Goal: Information Seeking & Learning: Check status

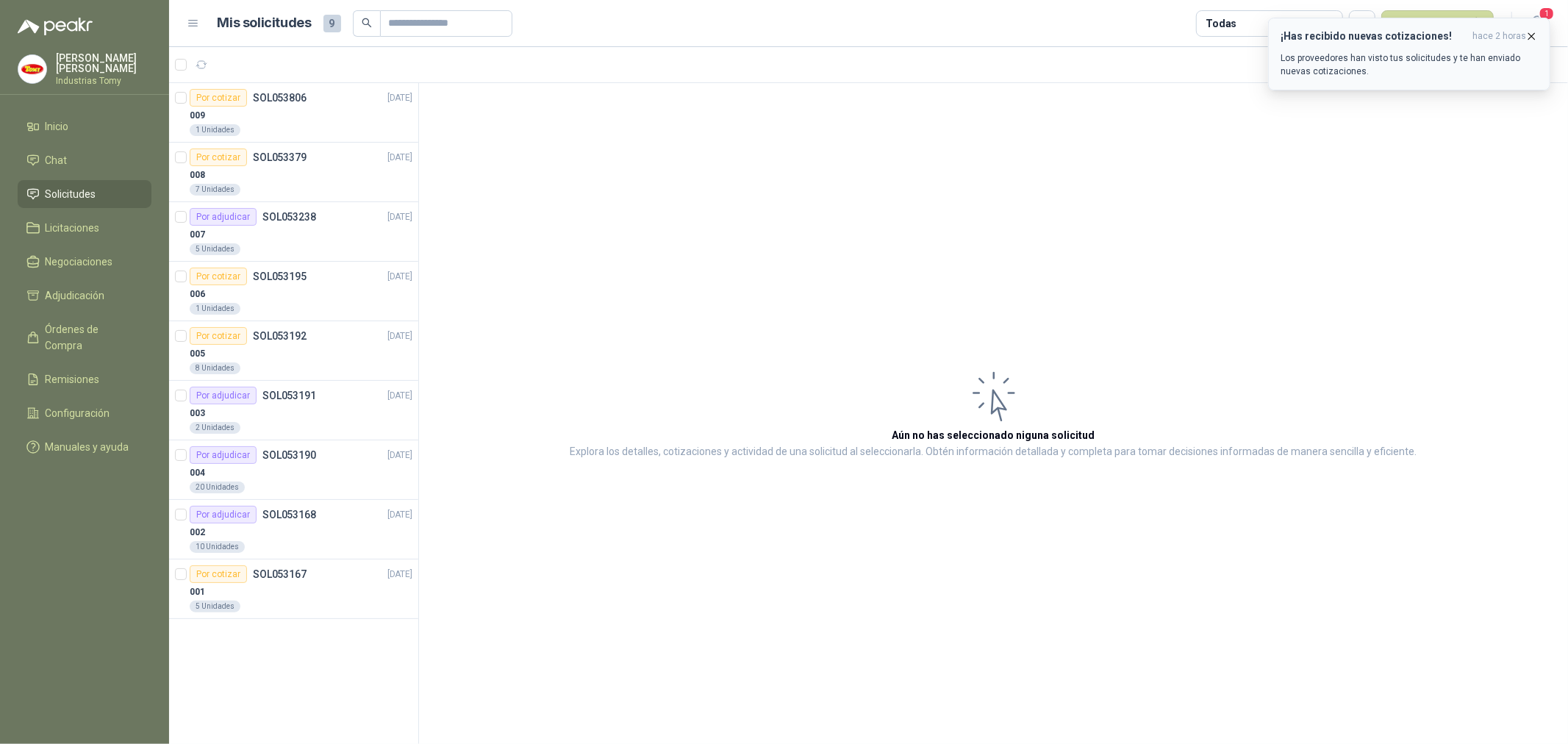
click at [1532, 32] on icon "button" at bounding box center [1531, 36] width 12 height 12
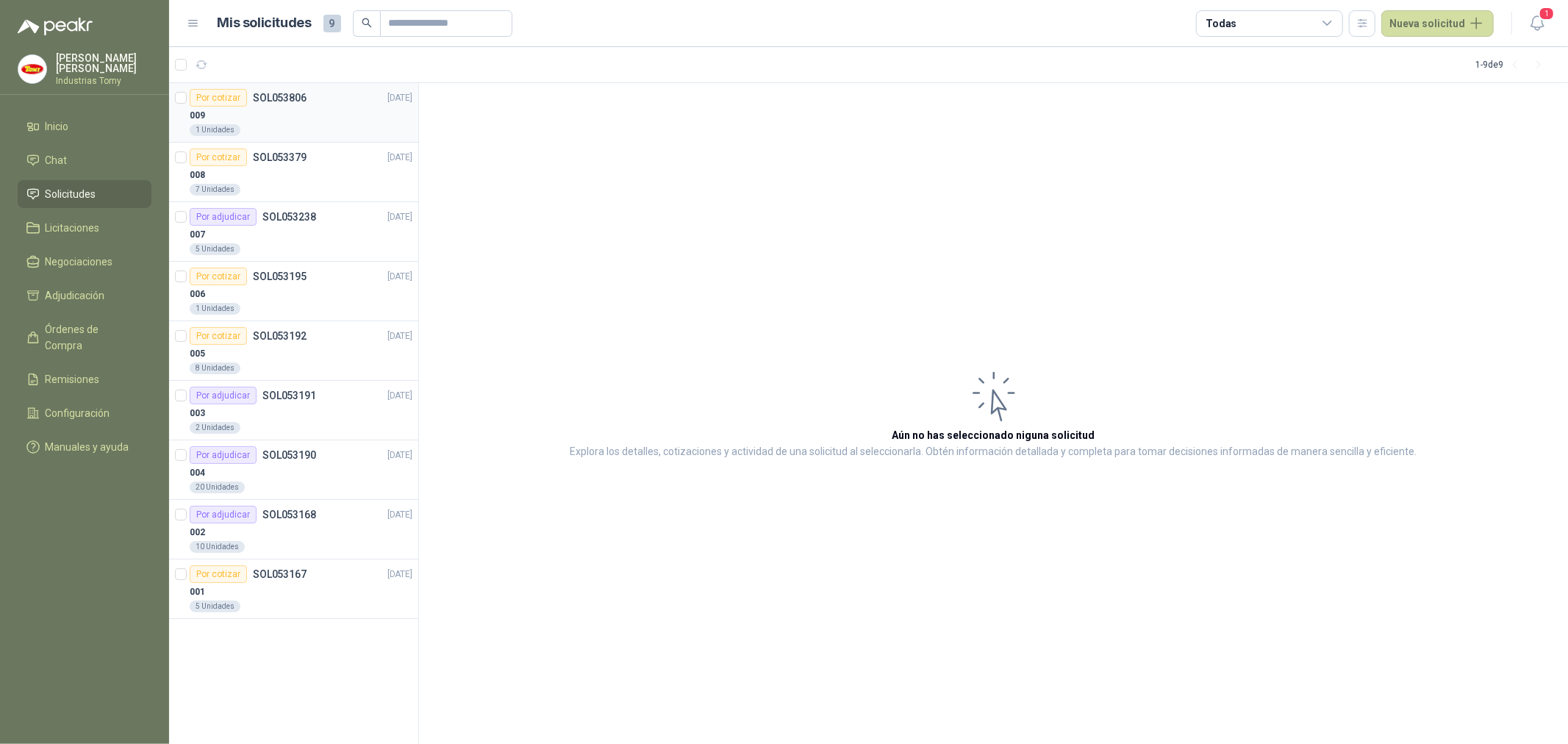
click at [295, 122] on div "009" at bounding box center [300, 115] width 222 height 18
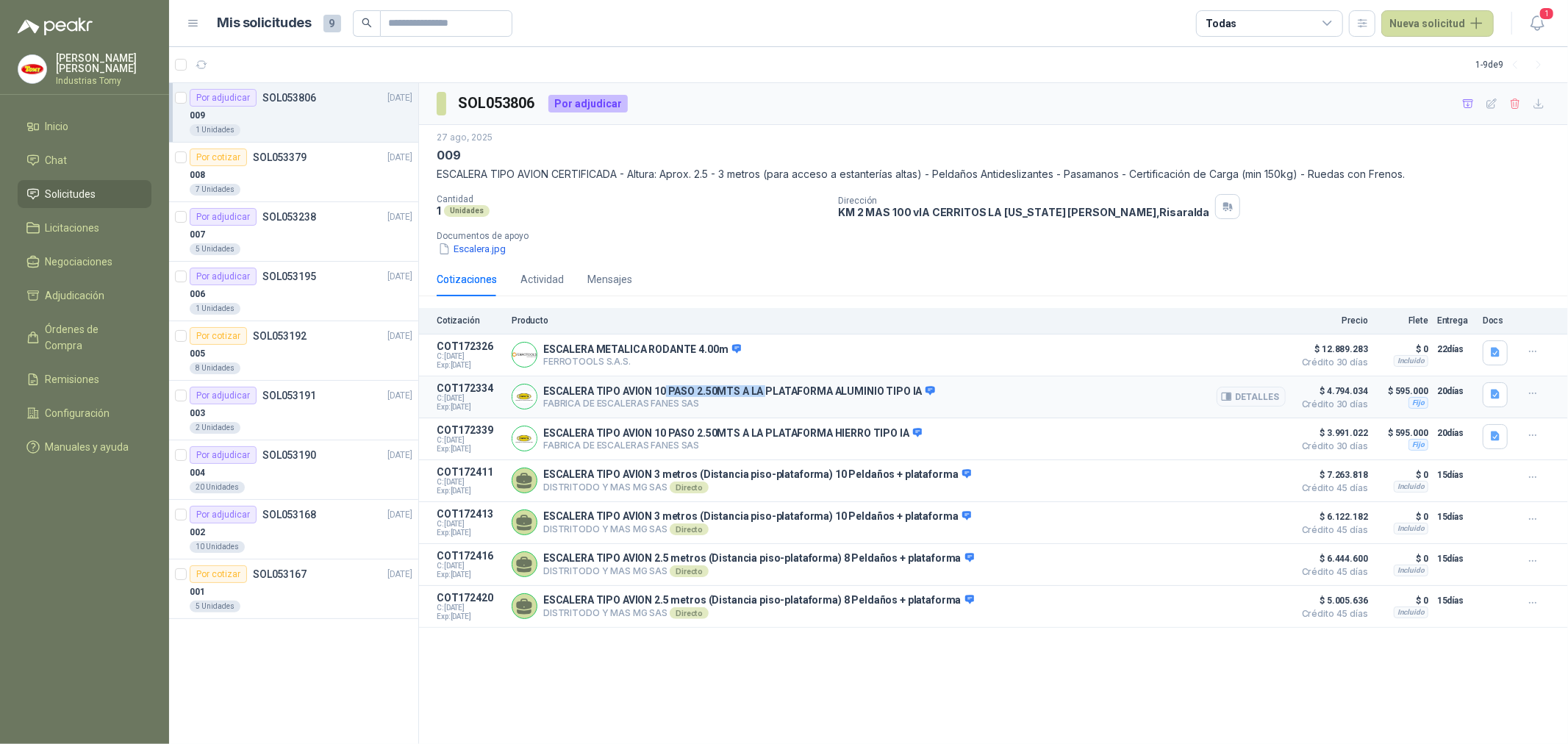
drag, startPoint x: 663, startPoint y: 391, endPoint x: 762, endPoint y: 388, distance: 99.0
click at [762, 388] on p "ESCALERA TIPO AVION 10 PASO 2.50MTS A LA PLATAFORMA ALUMINIO TIPO IA" at bounding box center [739, 392] width 392 height 13
drag, startPoint x: 1349, startPoint y: 606, endPoint x: 1338, endPoint y: 606, distance: 11.0
click at [1338, 606] on span "$ 5.005.636" at bounding box center [1331, 600] width 74 height 18
drag, startPoint x: 1340, startPoint y: 343, endPoint x: 1297, endPoint y: 329, distance: 45.2
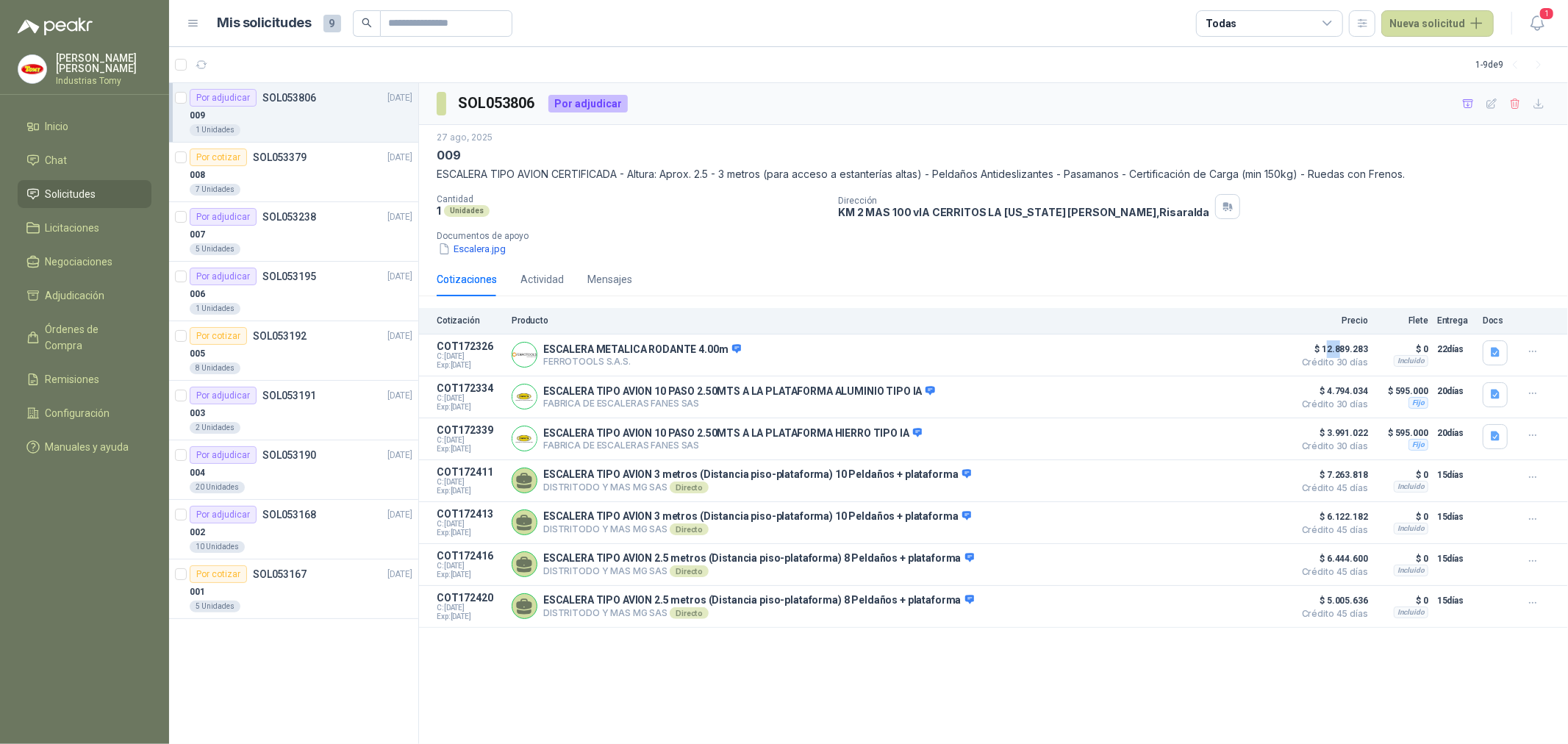
click at [1304, 331] on div "Cotización Producto Precio Flete Entrega Docs COT172326 C: [DATE] Exp: [DATE] E…" at bounding box center [993, 468] width 1149 height 320
click at [922, 270] on div "Cotizaciones Actividad Mensajes" at bounding box center [993, 279] width 1113 height 34
click at [578, 222] on div "Cantidad 1 Unidades Dirección KM 2 MAS 100 vIA CERRITOS LA VIRGINIA Pereira , R…" at bounding box center [993, 225] width 1113 height 62
drag, startPoint x: 470, startPoint y: 170, endPoint x: 1259, endPoint y: 167, distance: 789.0
click at [1254, 166] on p "ESCALERA TIPO AVION CERTIFICADA - Altura: Aprox. 2.5 - 3 metros (para acceso a …" at bounding box center [993, 174] width 1113 height 16
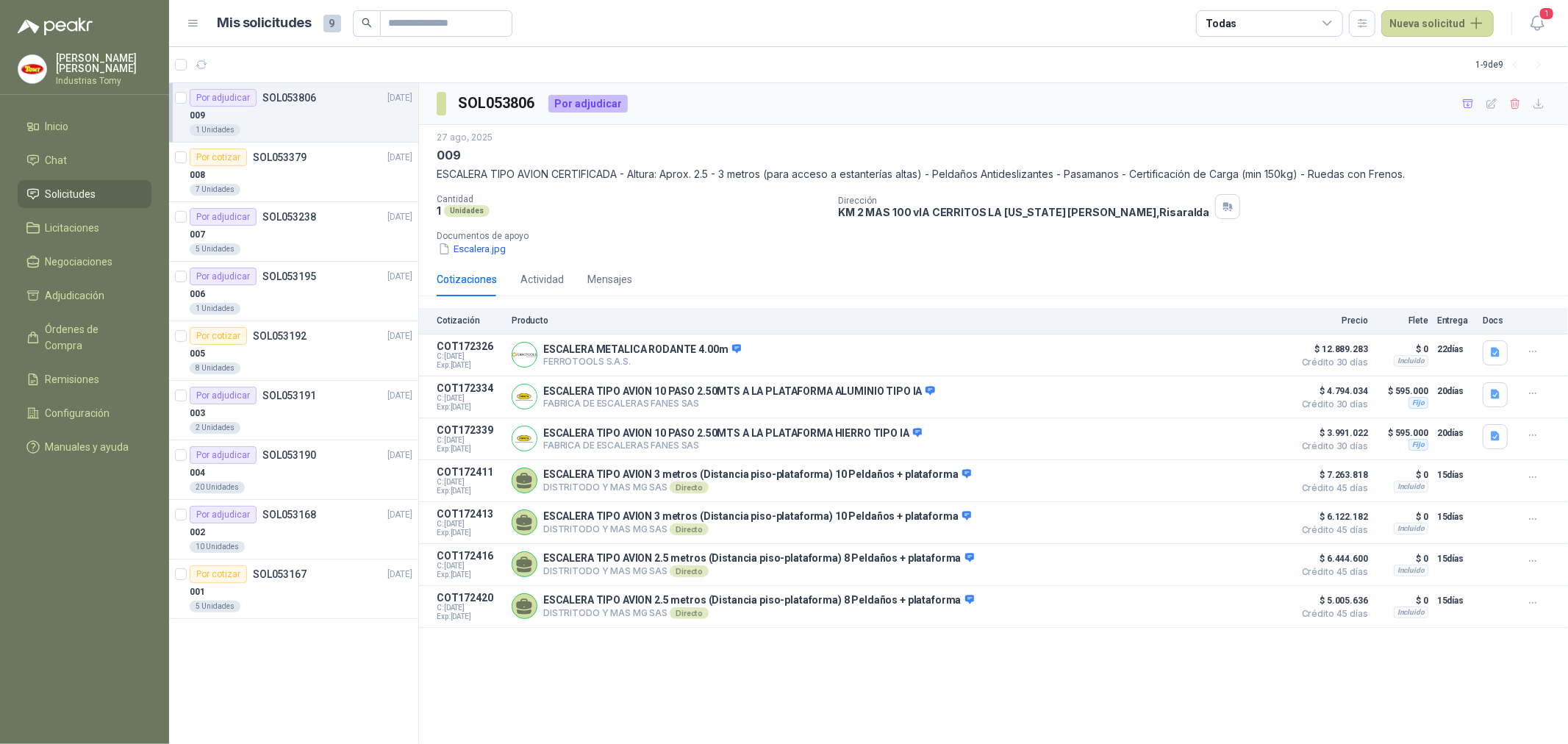
click at [1282, 178] on p "ESCALERA TIPO AVION CERTIFICADA - Altura: Aprox. 2.5 - 3 metros (para acceso a …" at bounding box center [993, 174] width 1113 height 16
click at [290, 165] on div "Por cotizar SOL053379" at bounding box center [248, 157] width 117 height 18
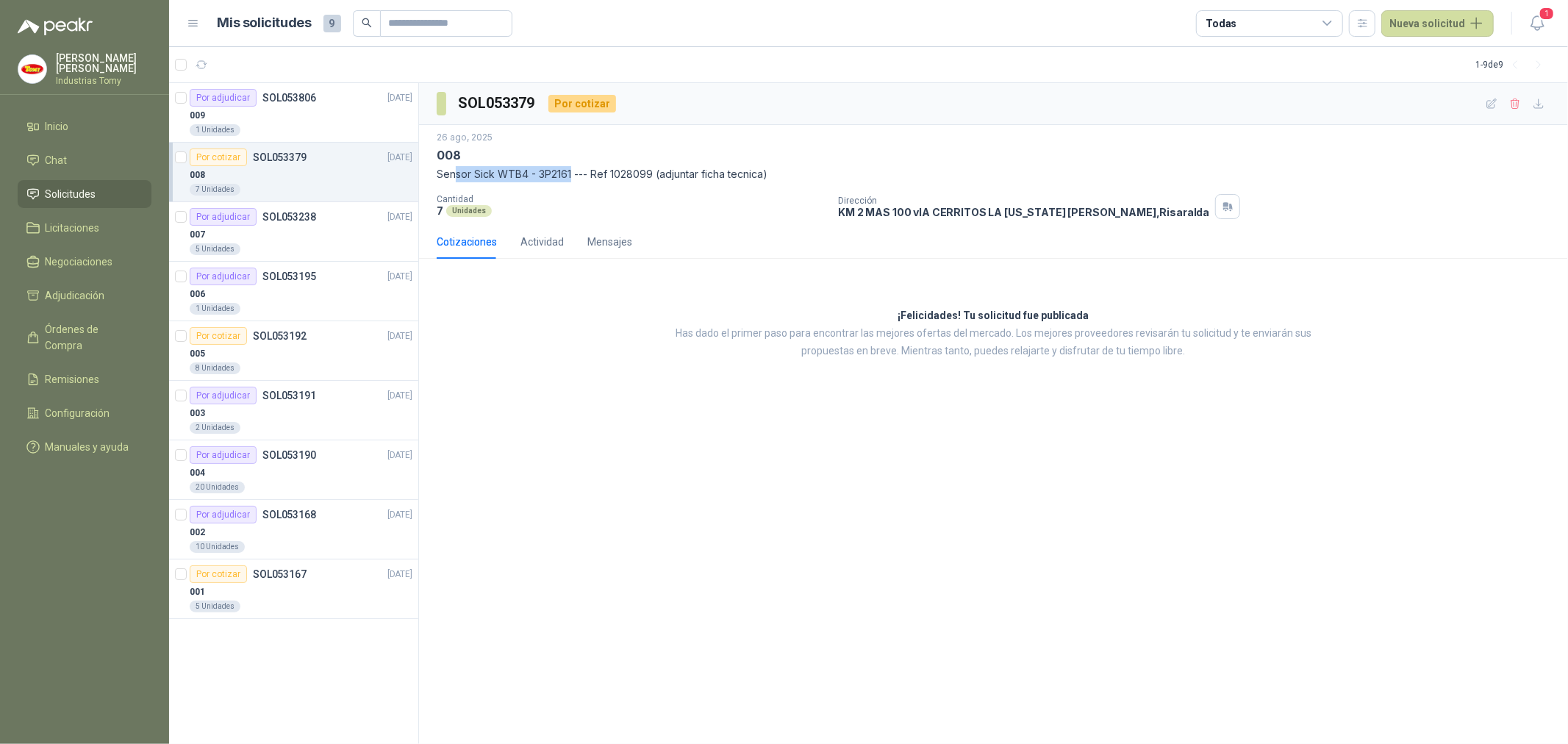
drag, startPoint x: 456, startPoint y: 172, endPoint x: 577, endPoint y: 170, distance: 121.0
click at [576, 170] on p "Sensor Sick WTB4 - 3P2161 --- Ref 1028099 (adjuntar ficha tecnica)" at bounding box center [993, 174] width 1113 height 16
drag, startPoint x: 626, startPoint y: 175, endPoint x: 757, endPoint y: 179, distance: 131.1
click at [752, 181] on p "Sensor Sick WTB4 - 3P2161 --- Ref 1028099 (adjuntar ficha tecnica)" at bounding box center [993, 174] width 1113 height 16
click at [763, 175] on p "Sensor Sick WTB4 - 3P2161 --- Ref 1028099 (adjuntar ficha tecnica)" at bounding box center [993, 174] width 1113 height 16
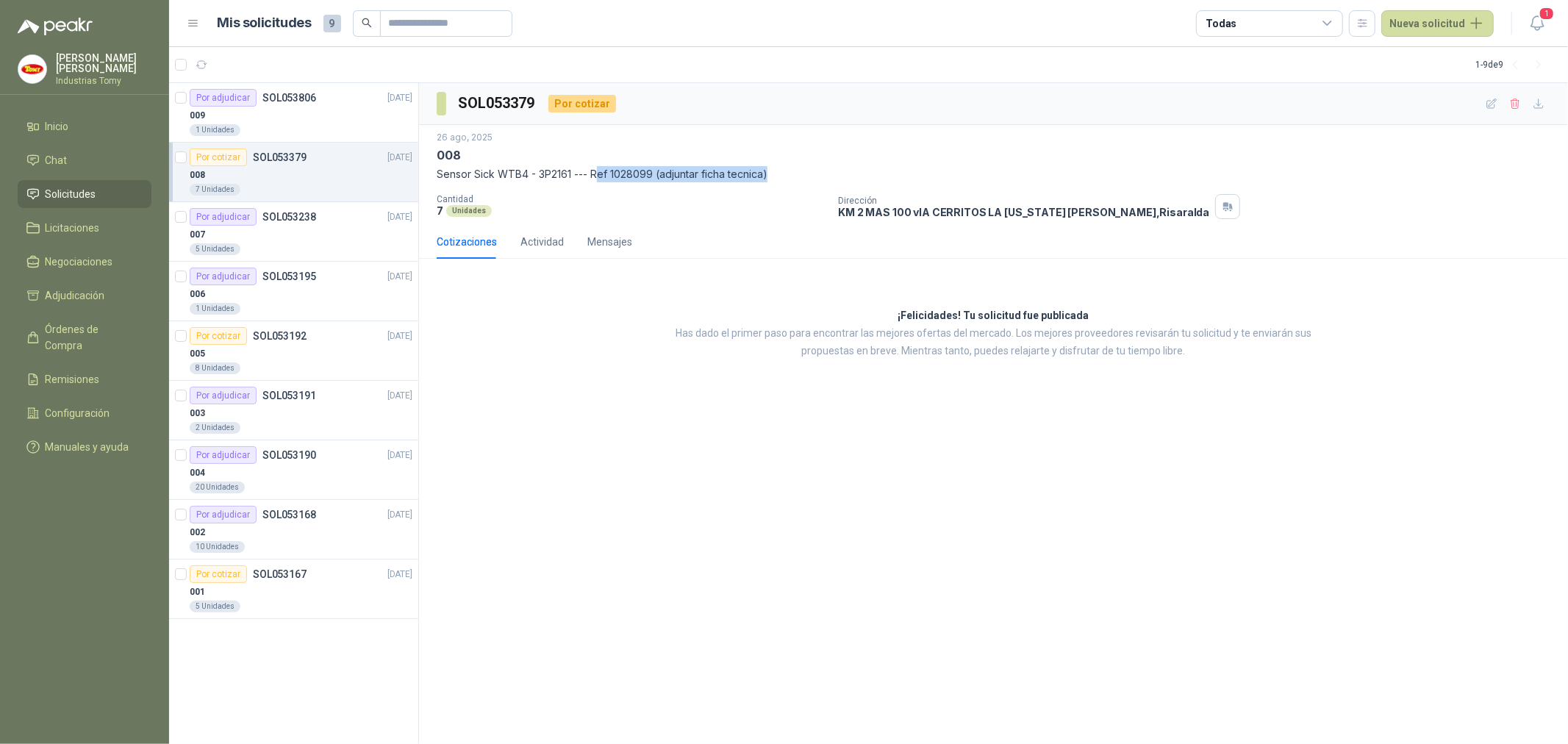
drag, startPoint x: 788, startPoint y: 176, endPoint x: 596, endPoint y: 173, distance: 192.0
click at [596, 173] on p "Sensor Sick WTB4 - 3P2161 --- Ref 1028099 (adjuntar ficha tecnica)" at bounding box center [993, 174] width 1113 height 16
click at [692, 189] on div "26 ago, 2025 008 Sensor Sick WTB4 - 3P2161 --- Ref 1028099 (adjuntar ficha tecn…" at bounding box center [993, 175] width 1113 height 88
click at [856, 449] on div "SOL053379 Por cotizar 26 ago, 2025 008 Sensor Sick WTB4 - 3P2161 --- Ref 102809…" at bounding box center [993, 414] width 1149 height 662
click at [654, 743] on html "Luz Angela Jaramillo Alvarez Industrias Tomy Inicio Chat Solicitudes Licitacion…" at bounding box center [784, 372] width 1568 height 744
